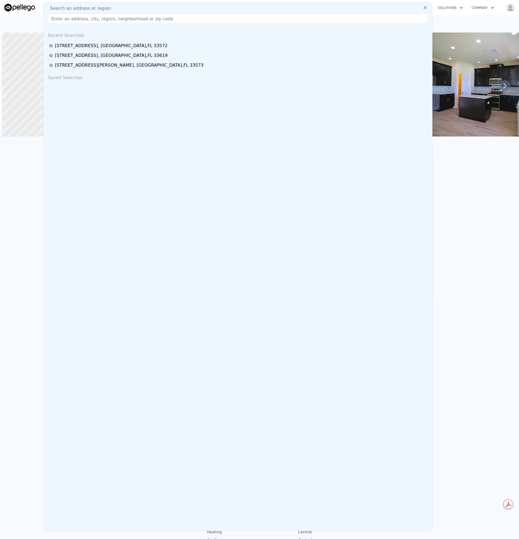
scroll to position [0, 2]
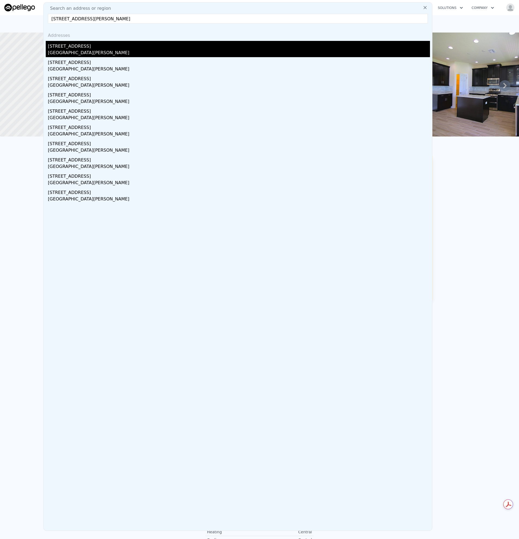
type input "[STREET_ADDRESS][PERSON_NAME]"
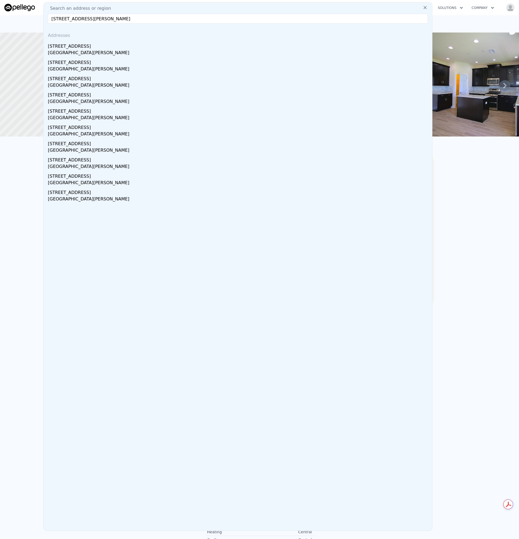
drag, startPoint x: 73, startPoint y: 51, endPoint x: 150, endPoint y: 53, distance: 77.2
click at [73, 51] on div "[GEOGRAPHIC_DATA][PERSON_NAME]" at bounding box center [239, 54] width 382 height 8
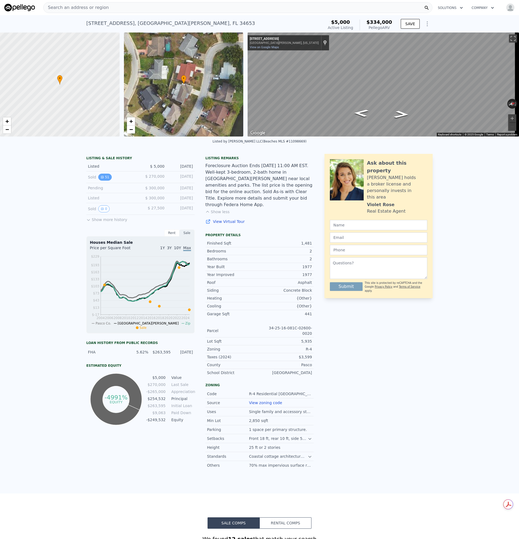
click at [106, 179] on button "51" at bounding box center [104, 177] width 13 height 7
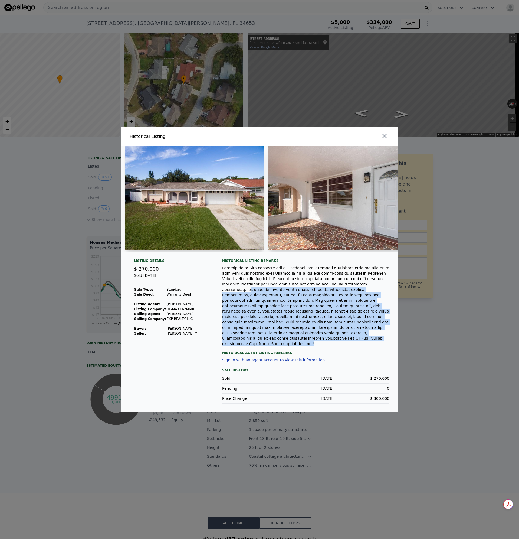
drag, startPoint x: 291, startPoint y: 294, endPoint x: 364, endPoint y: 317, distance: 76.9
click at [385, 337] on div at bounding box center [305, 305] width 167 height 81
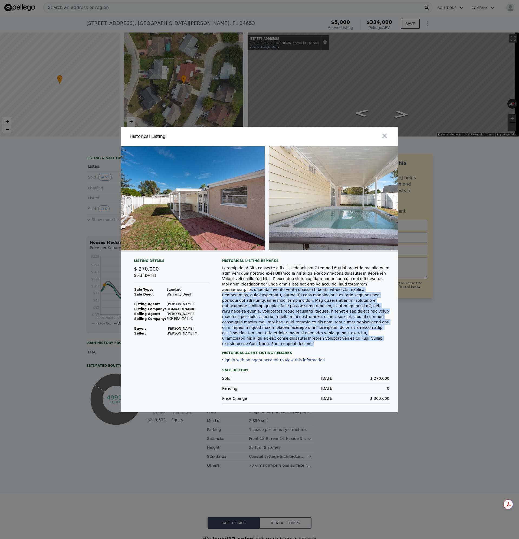
scroll to position [0, 6414]
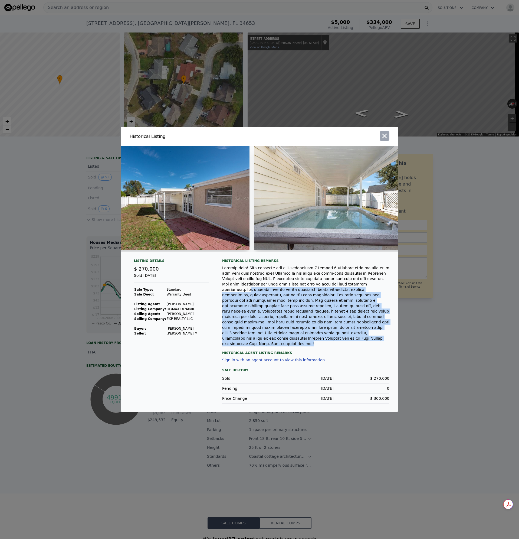
click at [388, 140] on icon "button" at bounding box center [385, 136] width 8 height 8
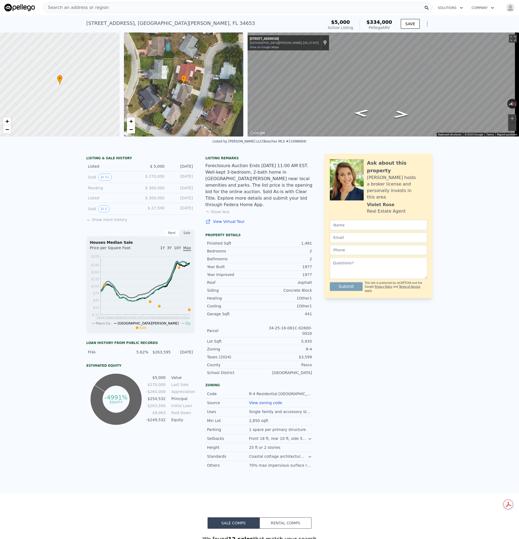
click at [101, 9] on div "Search an address or region" at bounding box center [237, 7] width 389 height 11
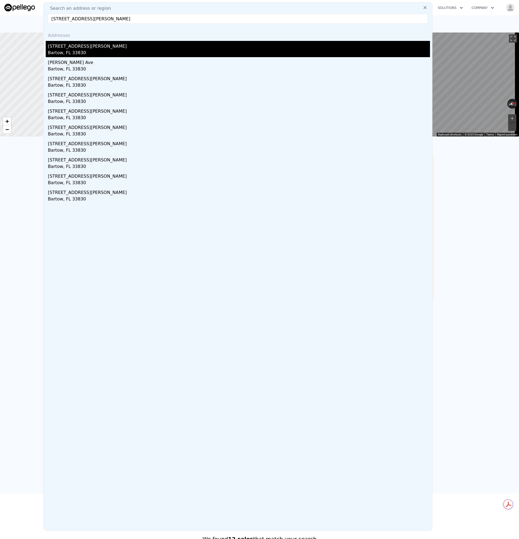
type input "[STREET_ADDRESS][PERSON_NAME]"
click at [61, 49] on div "[STREET_ADDRESS][PERSON_NAME]" at bounding box center [239, 45] width 382 height 9
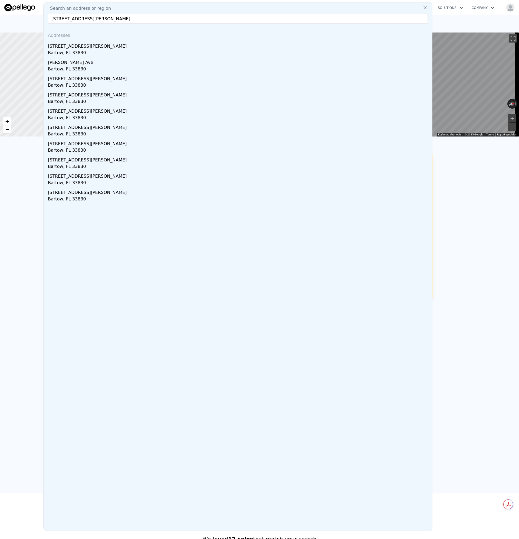
click at [60, 49] on div at bounding box center [59, 84] width 143 height 125
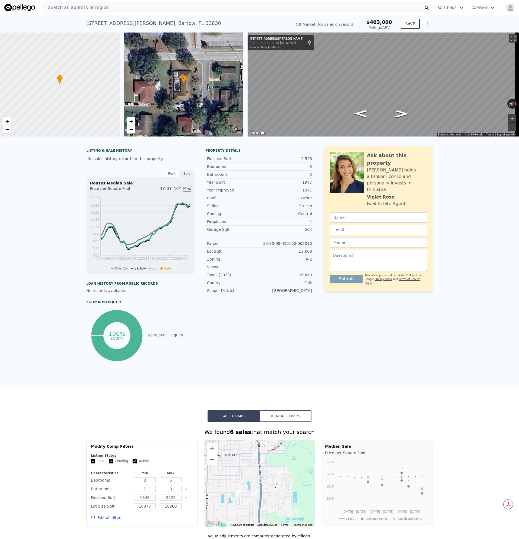
click at [182, 78] on span "•" at bounding box center [183, 78] width 5 height 5
click at [184, 87] on div "• + −" at bounding box center [184, 84] width 120 height 104
click at [130, 122] on span "+" at bounding box center [131, 121] width 4 height 7
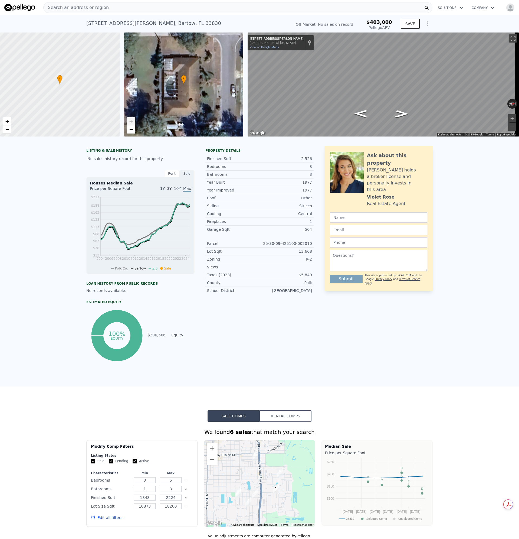
click at [130, 122] on span "+" at bounding box center [131, 121] width 4 height 7
click at [91, 4] on div "Search an address or region" at bounding box center [76, 7] width 65 height 10
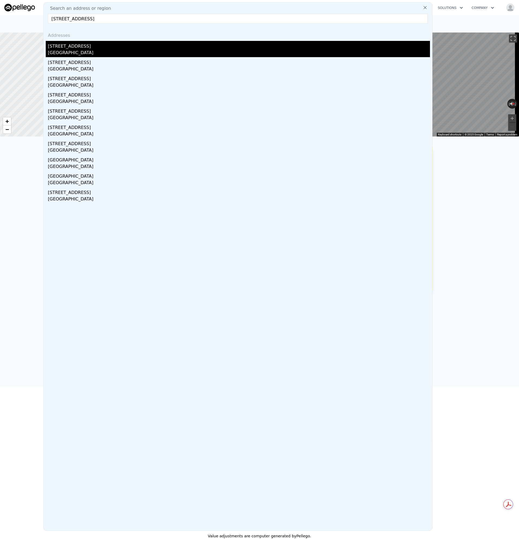
type input "[STREET_ADDRESS]"
click at [75, 53] on div "[GEOGRAPHIC_DATA]" at bounding box center [239, 54] width 382 height 8
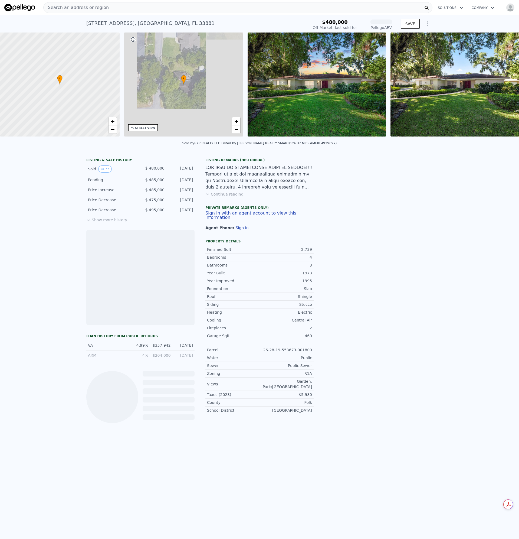
scroll to position [0, 126]
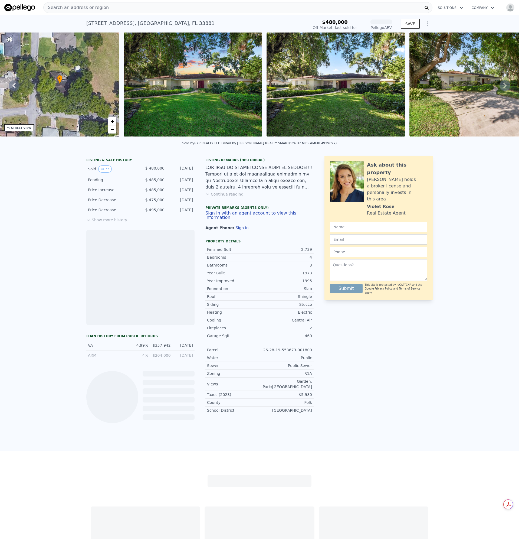
click at [90, 7] on span "Search an address or region" at bounding box center [76, 7] width 65 height 6
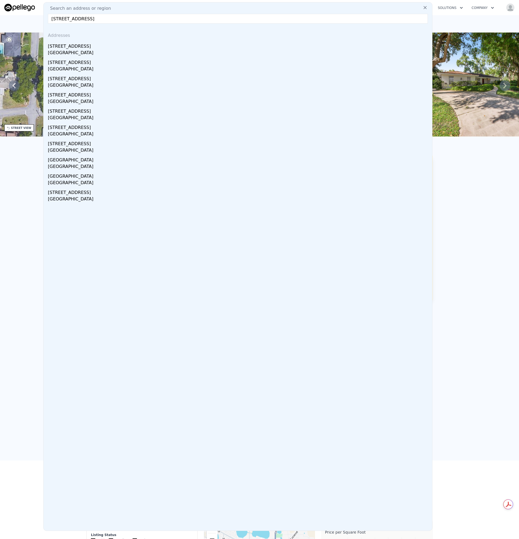
type input "[STREET_ADDRESS]"
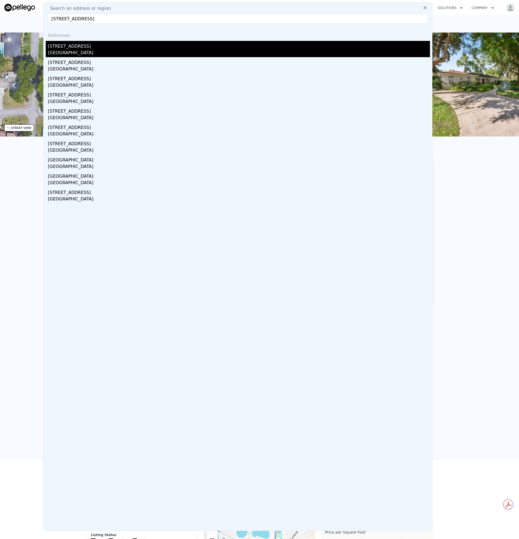
click at [72, 50] on div "[GEOGRAPHIC_DATA]" at bounding box center [239, 54] width 382 height 8
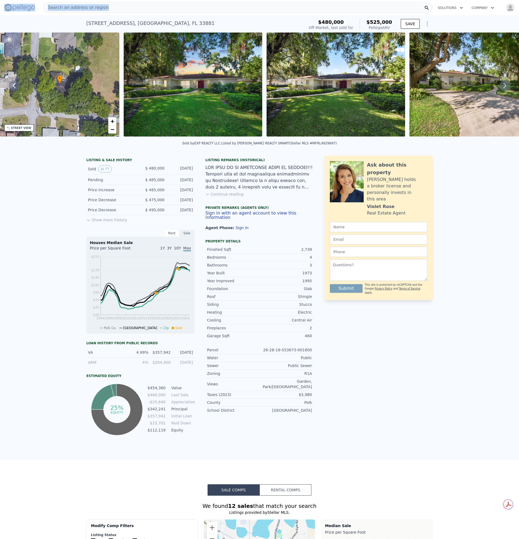
drag, startPoint x: 46, startPoint y: 2, endPoint x: -24, endPoint y: 0, distance: 70.4
click at [0, 0] on html "Search an address or region Solutions Company Open main menu Open user menu [ST…" at bounding box center [259, 269] width 519 height 539
click at [120, 10] on div "Search an address or region" at bounding box center [237, 7] width 389 height 11
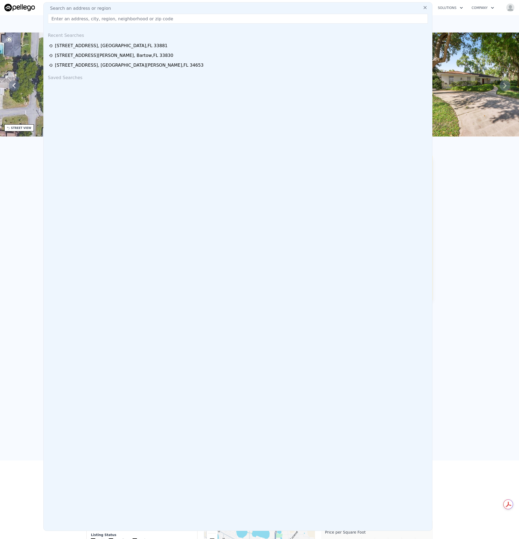
click at [122, 5] on div "Search an address or region Recent Searches [STREET_ADDRESS] [STREET_ADDRESS][G…" at bounding box center [237, 266] width 389 height 528
click at [83, 19] on input "text" at bounding box center [238, 19] width 380 height 10
paste input "[STREET_ADDRESS]"
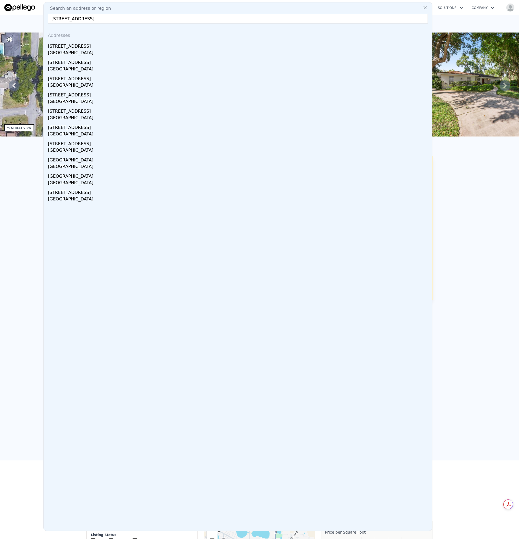
drag, startPoint x: 87, startPoint y: 19, endPoint x: 113, endPoint y: 26, distance: 26.7
click at [88, 19] on input "[STREET_ADDRESS]" at bounding box center [238, 19] width 380 height 10
click at [140, 19] on input "[STREET_ADDRESS]" at bounding box center [238, 19] width 380 height 10
drag, startPoint x: -61, startPoint y: 23, endPoint x: -65, endPoint y: 23, distance: 3.8
click at [0, 23] on html "Search an address or region Search an address or region [STREET_ADDRESS] Addres…" at bounding box center [259, 269] width 519 height 539
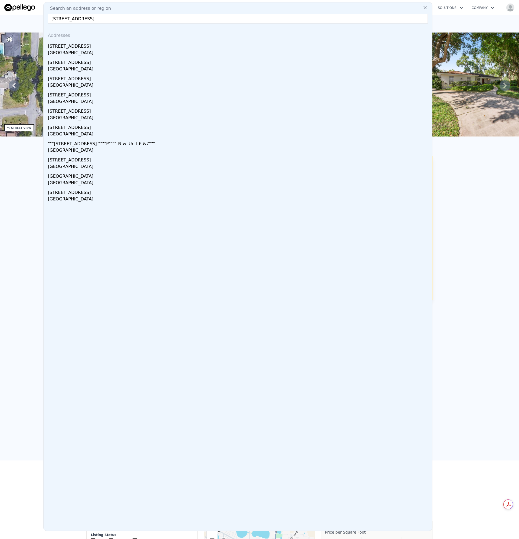
paste input "[STREET_ADDRESS][PERSON_NAME]"
type input "[STREET_ADDRESS][PERSON_NAME]"
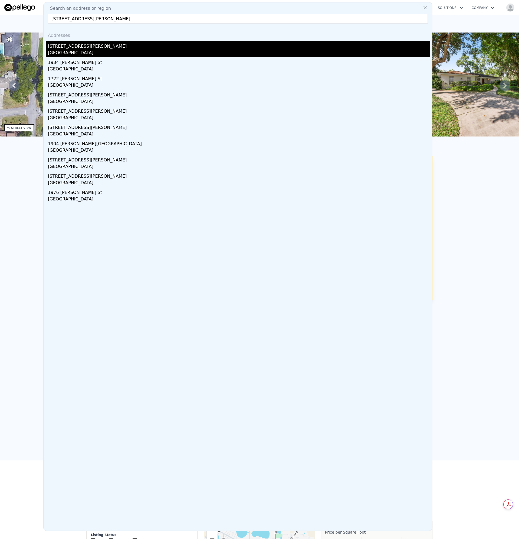
click at [86, 51] on div "[GEOGRAPHIC_DATA]" at bounding box center [239, 54] width 382 height 8
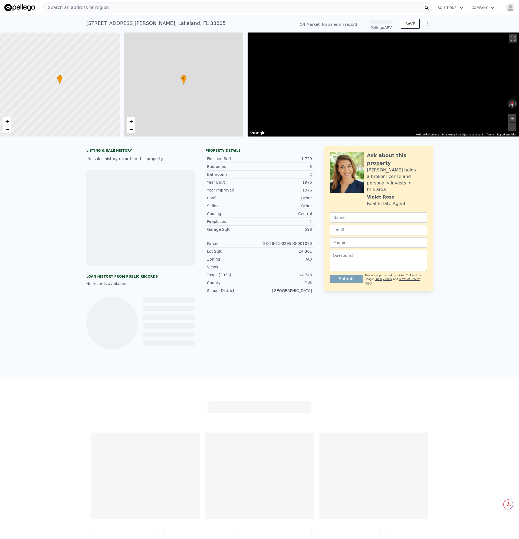
scroll to position [0, 2]
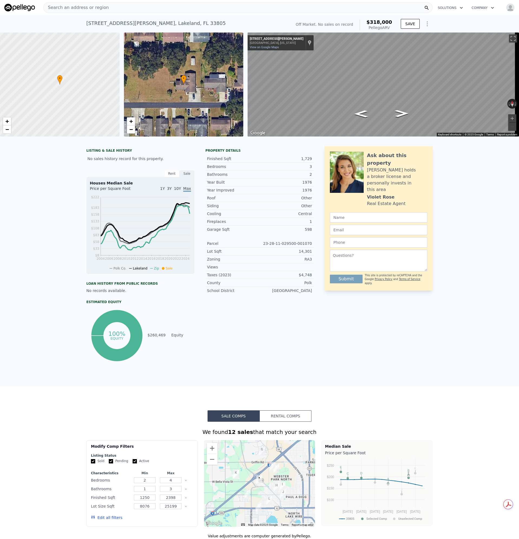
click at [113, 8] on div "Search an address or region" at bounding box center [237, 7] width 389 height 11
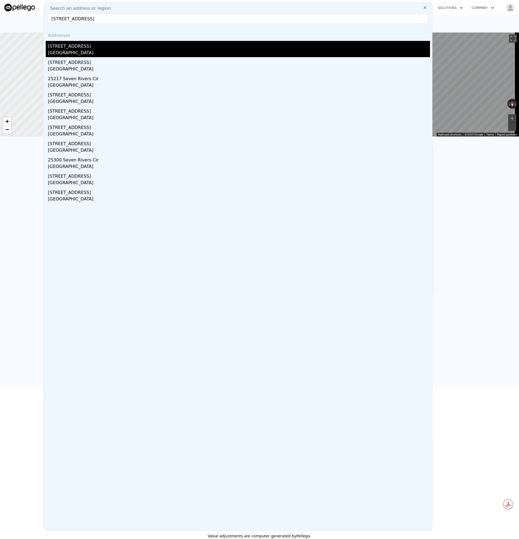
type input "[STREET_ADDRESS]"
click at [68, 52] on div "[GEOGRAPHIC_DATA]" at bounding box center [239, 54] width 382 height 8
type input "2"
type input "2.5"
type input "1439"
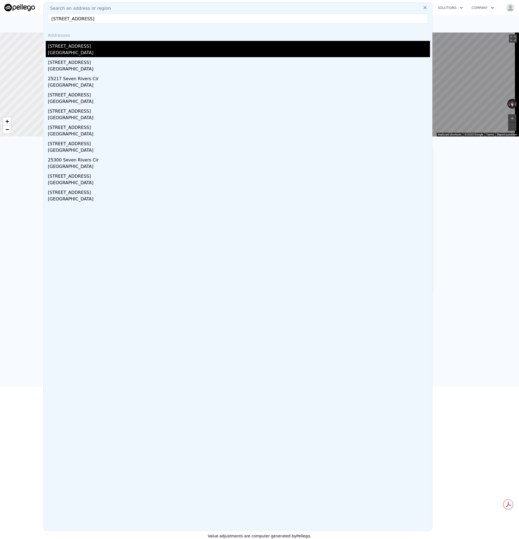
type input "2143"
type input "5558"
type input "7743"
type input "$ 381,000"
type input "$ 302,593"
